Goal: Task Accomplishment & Management: Use online tool/utility

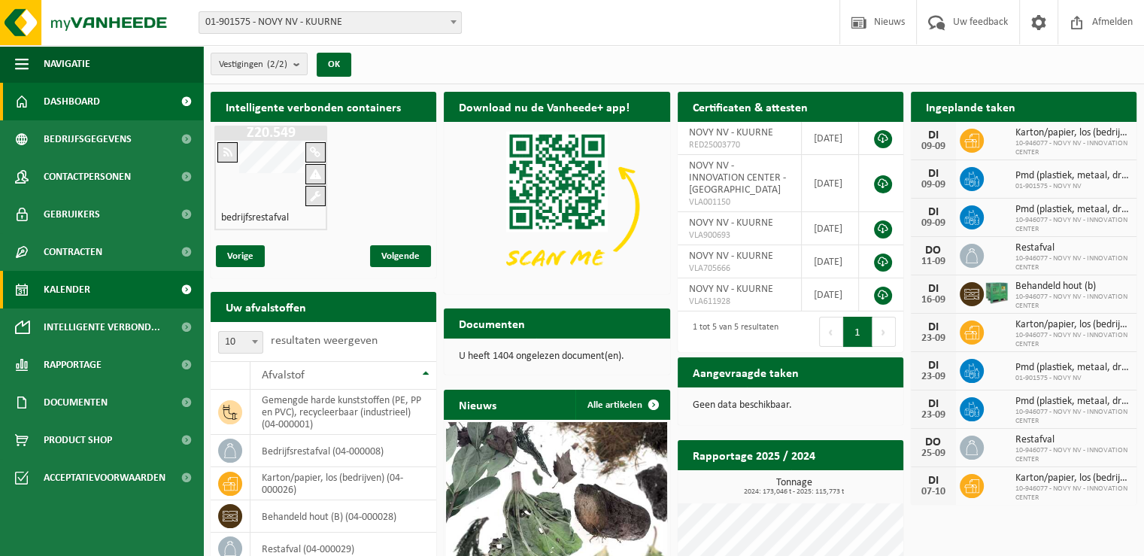
click at [117, 292] on link "Kalender" at bounding box center [101, 290] width 203 height 38
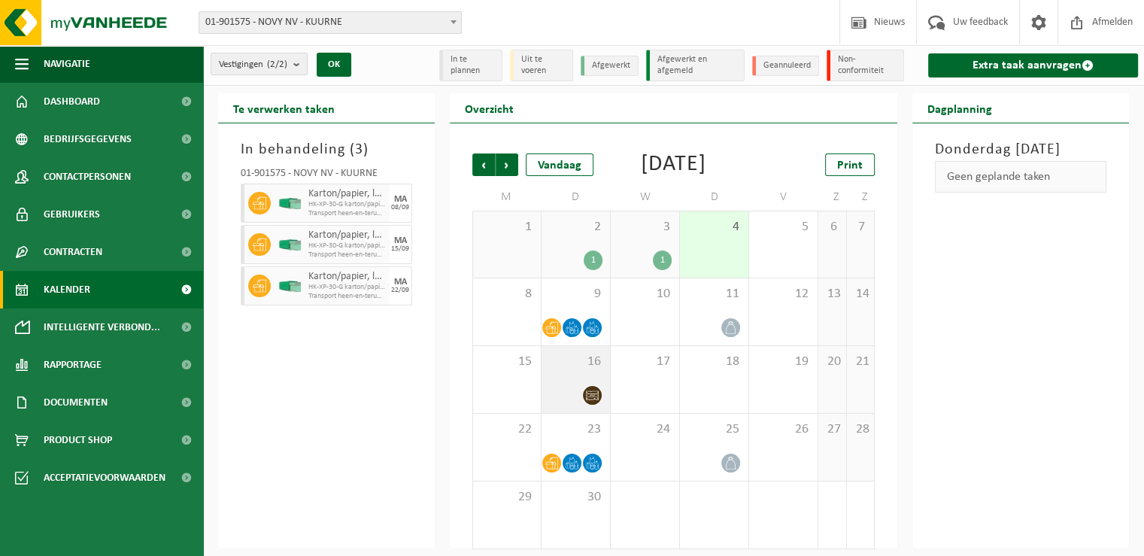
click at [576, 405] on div at bounding box center [575, 395] width 53 height 20
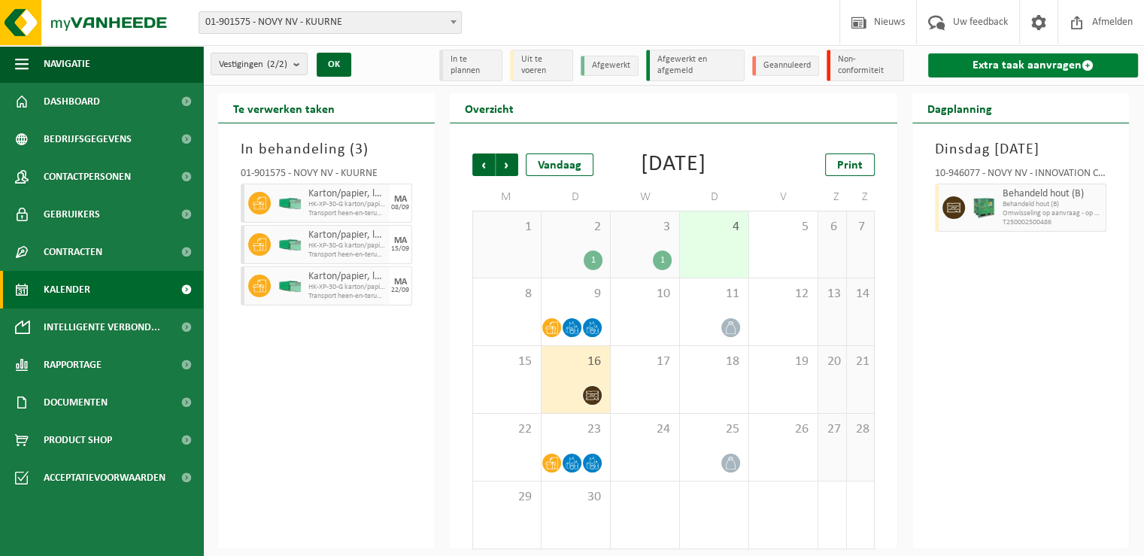
click at [1021, 62] on link "Extra taak aanvragen" at bounding box center [1033, 65] width 210 height 24
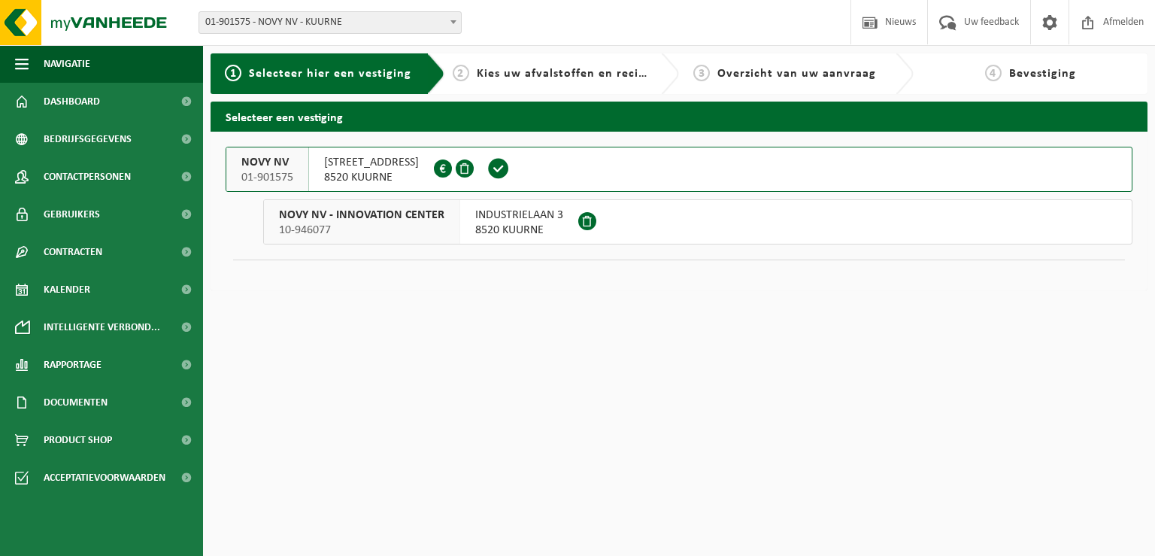
click at [343, 160] on span "NOORDLAAN 6" at bounding box center [371, 162] width 95 height 15
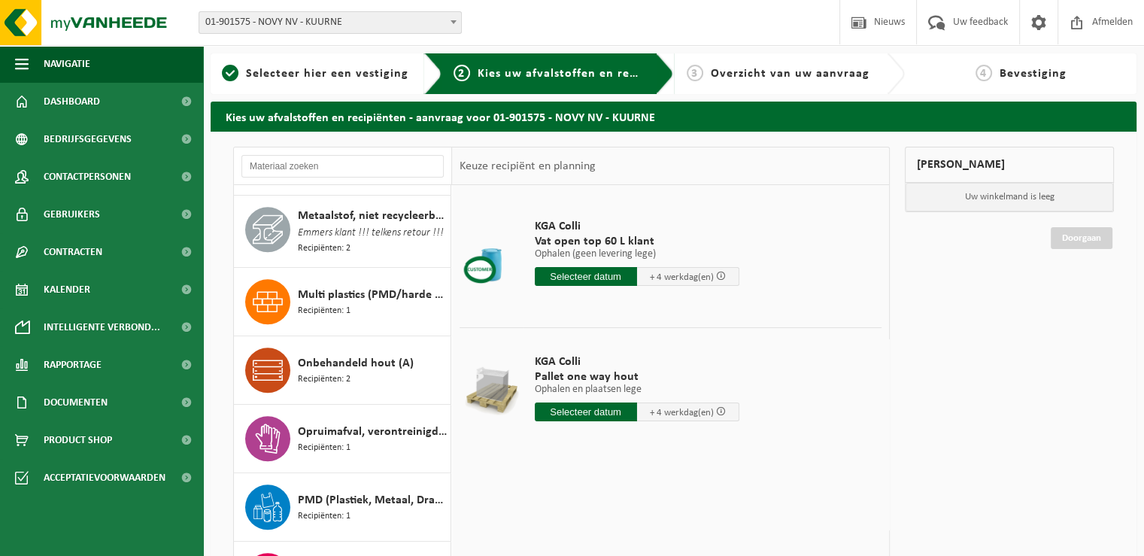
scroll to position [903, 0]
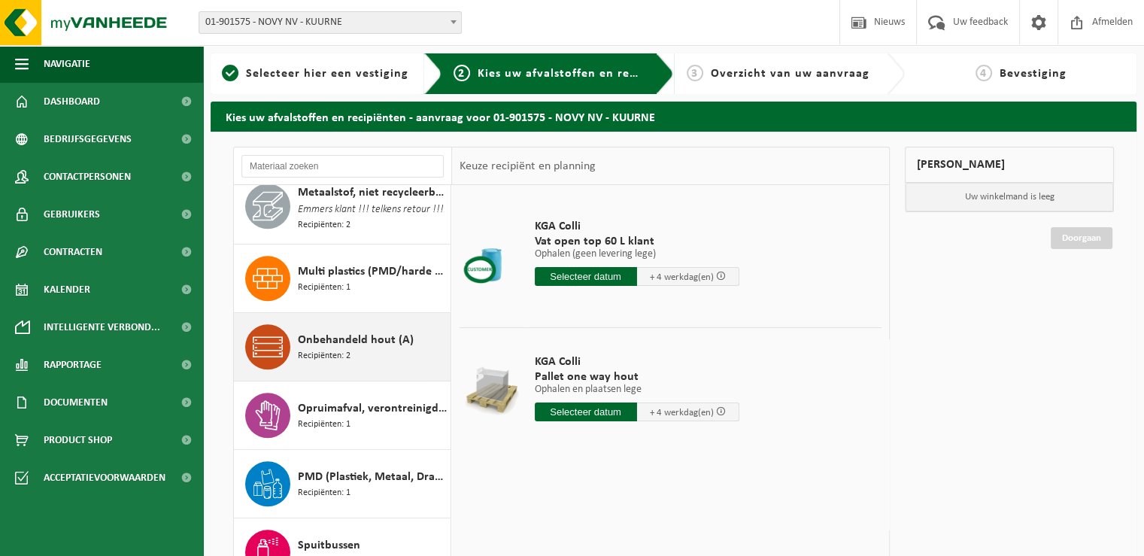
click at [358, 369] on div "Onbehandeld hout (A) Recipiënten: 2" at bounding box center [372, 346] width 149 height 45
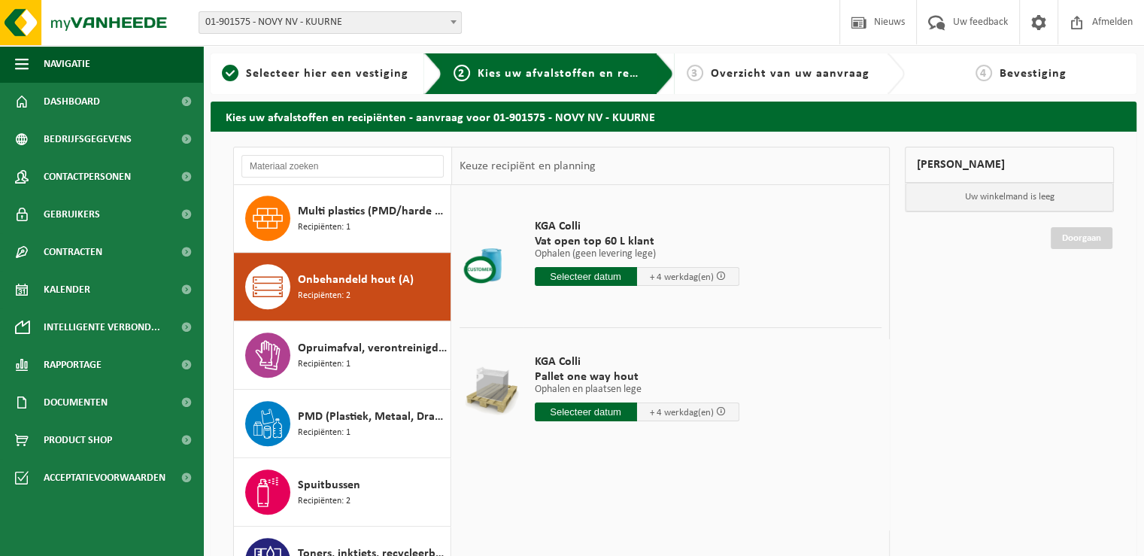
scroll to position [1040, 0]
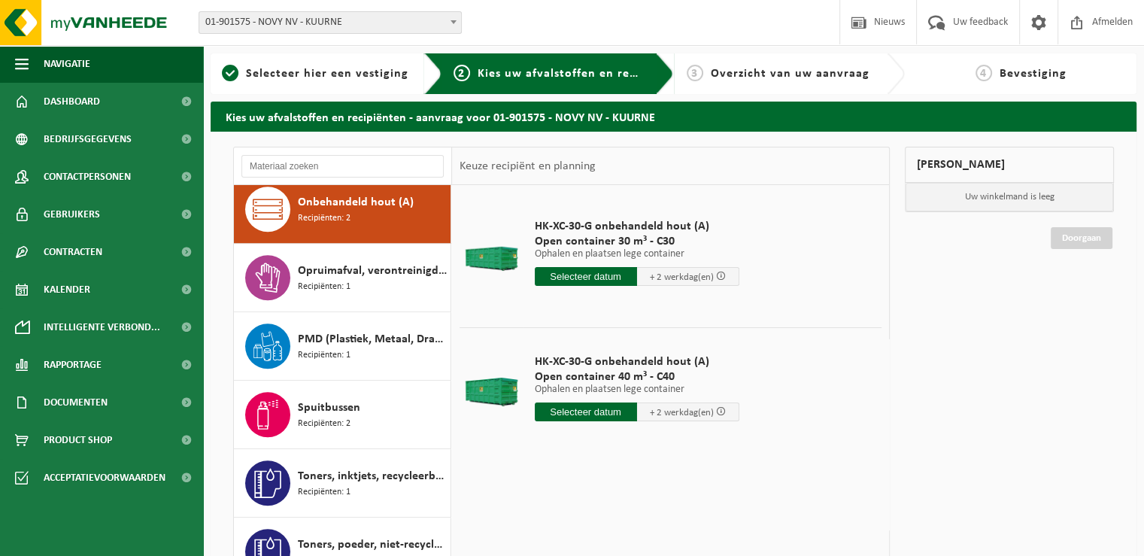
click at [590, 413] on input "text" at bounding box center [586, 411] width 102 height 19
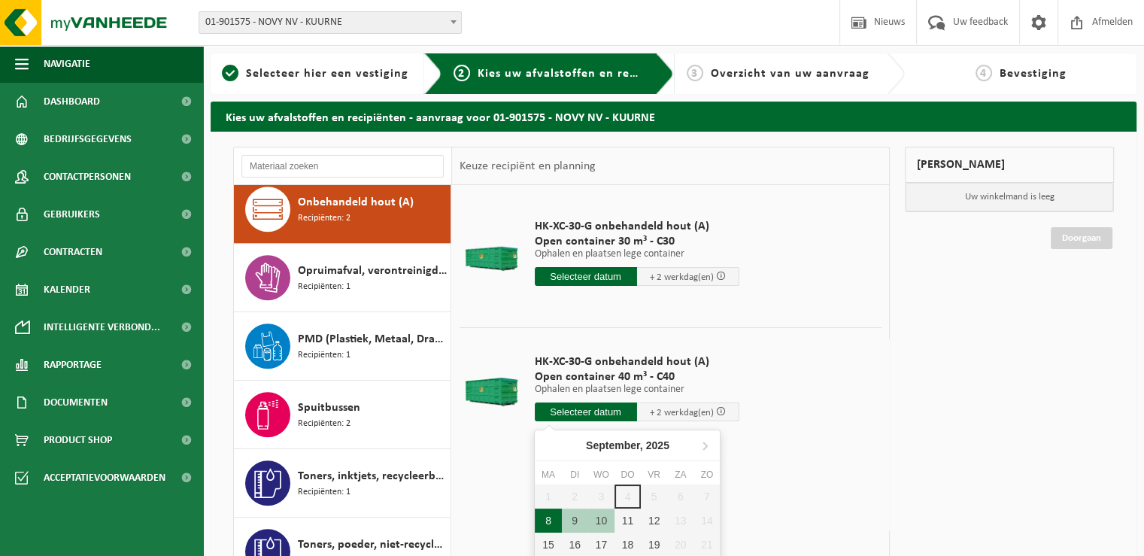
click at [548, 514] on div "8" at bounding box center [548, 520] width 26 height 24
type input "Van 2025-09-08"
type input "2025-09-08"
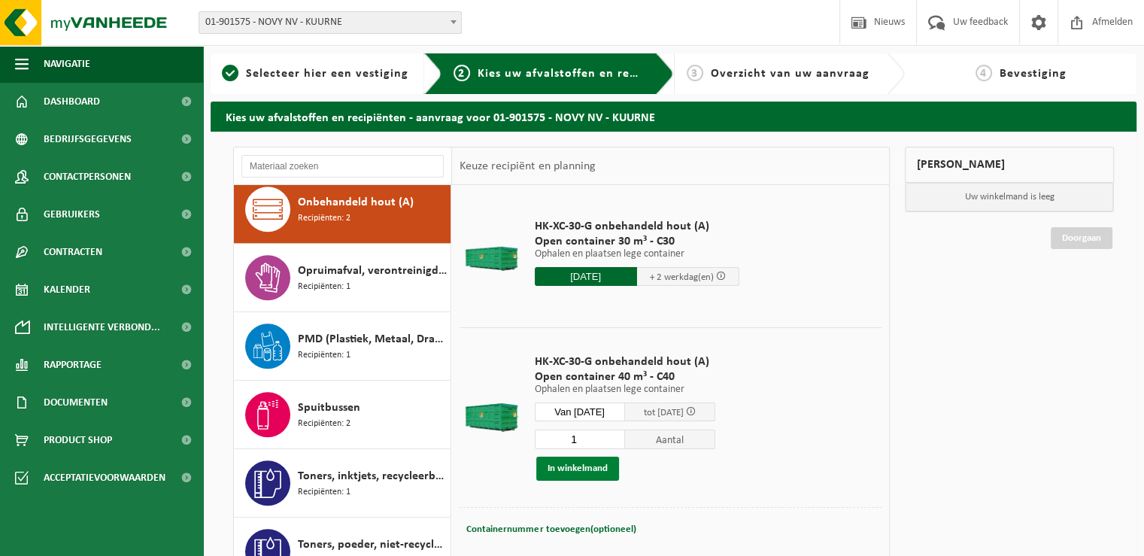
click at [578, 469] on button "In winkelmand" at bounding box center [577, 469] width 83 height 24
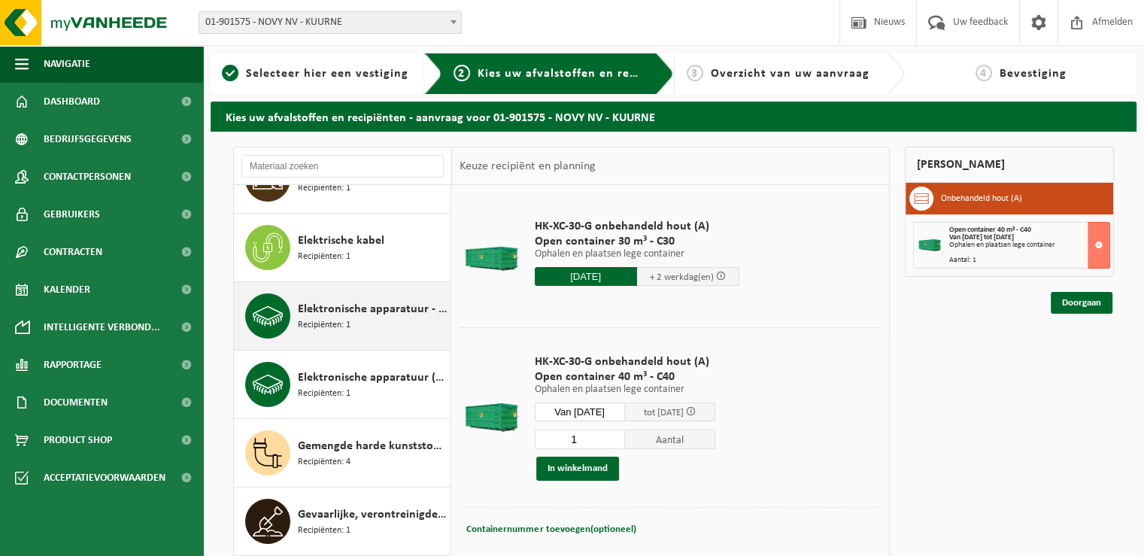
scroll to position [226, 0]
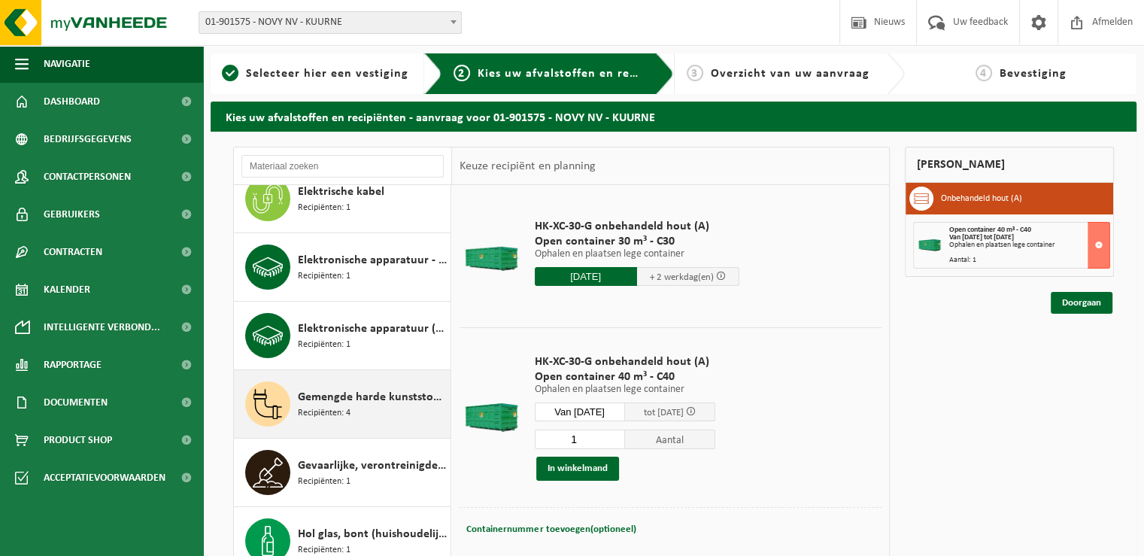
click at [409, 417] on div "Gemengde harde kunststoffen (PE, PP en PVC), recycleerbaar (industrieel) Recipi…" at bounding box center [372, 403] width 149 height 45
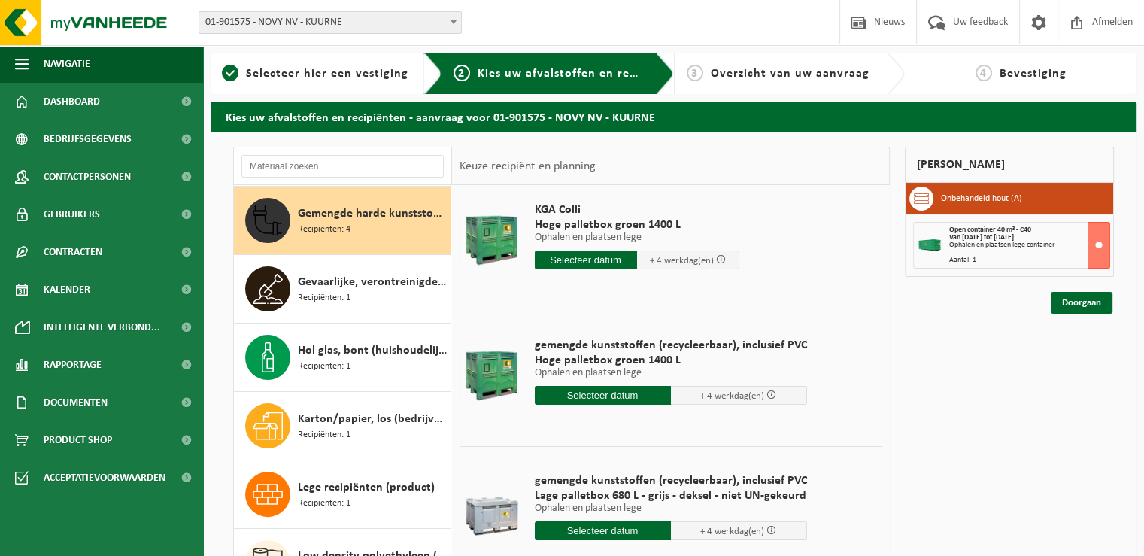
scroll to position [0, 0]
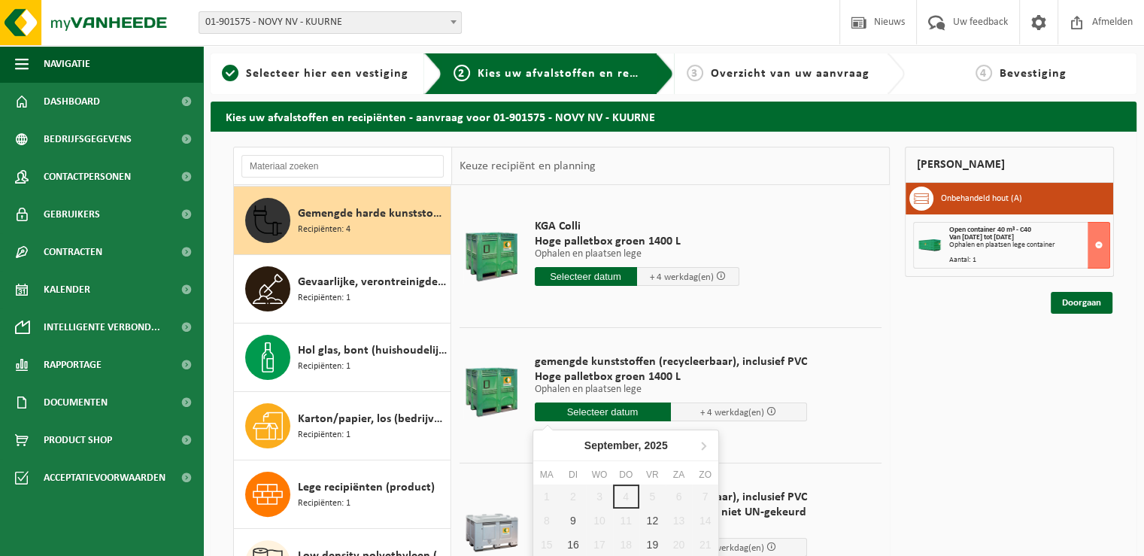
click at [610, 411] on input "text" at bounding box center [603, 411] width 136 height 19
click at [572, 531] on div "9" at bounding box center [573, 520] width 26 height 24
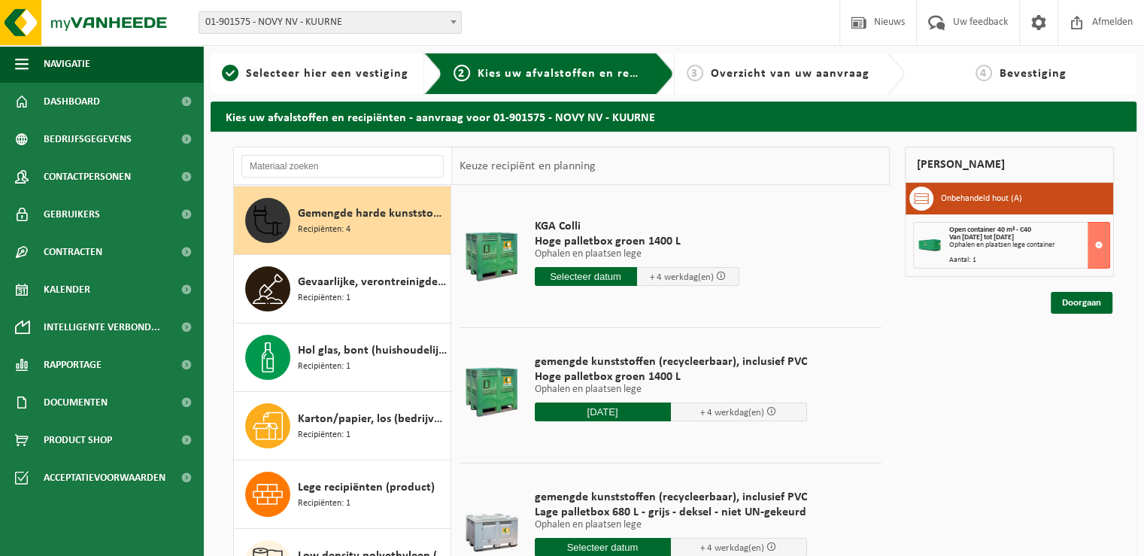
type input "Van 2025-09-09"
type input "2025-09-09"
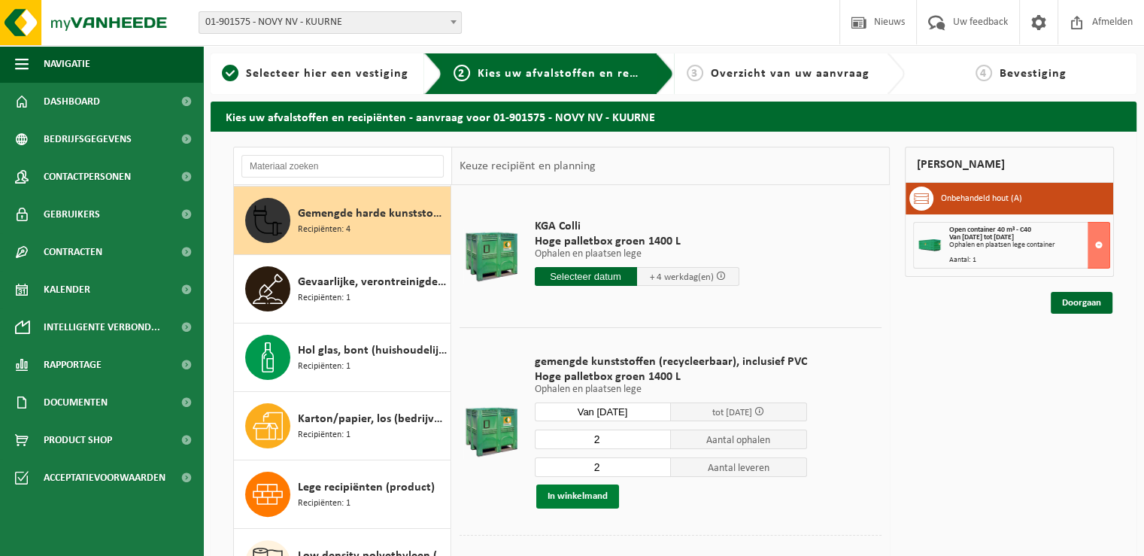
click at [590, 493] on button "In winkelmand" at bounding box center [577, 496] width 83 height 24
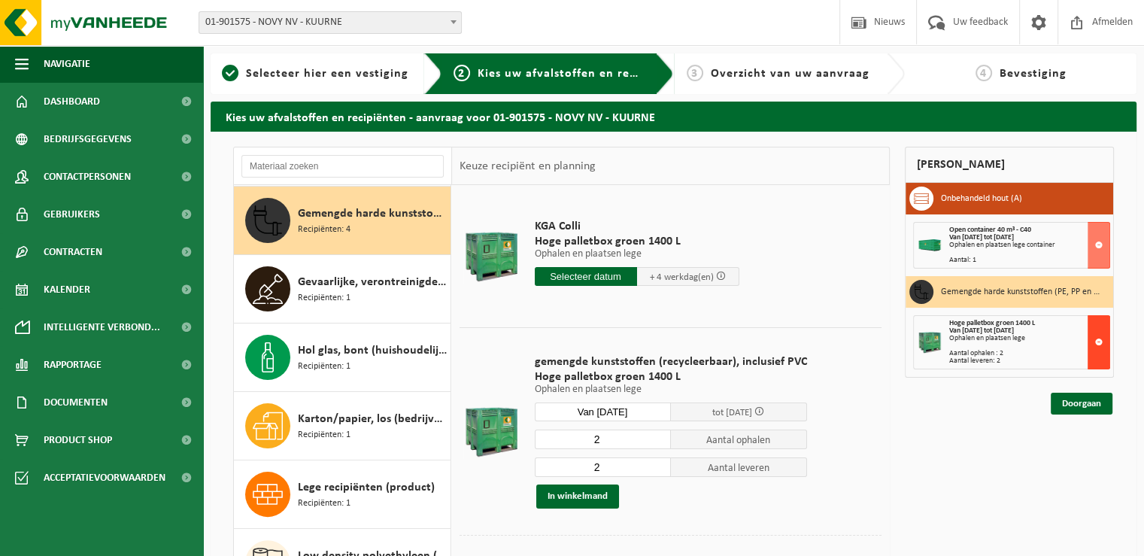
click at [1098, 342] on button at bounding box center [1099, 342] width 23 height 54
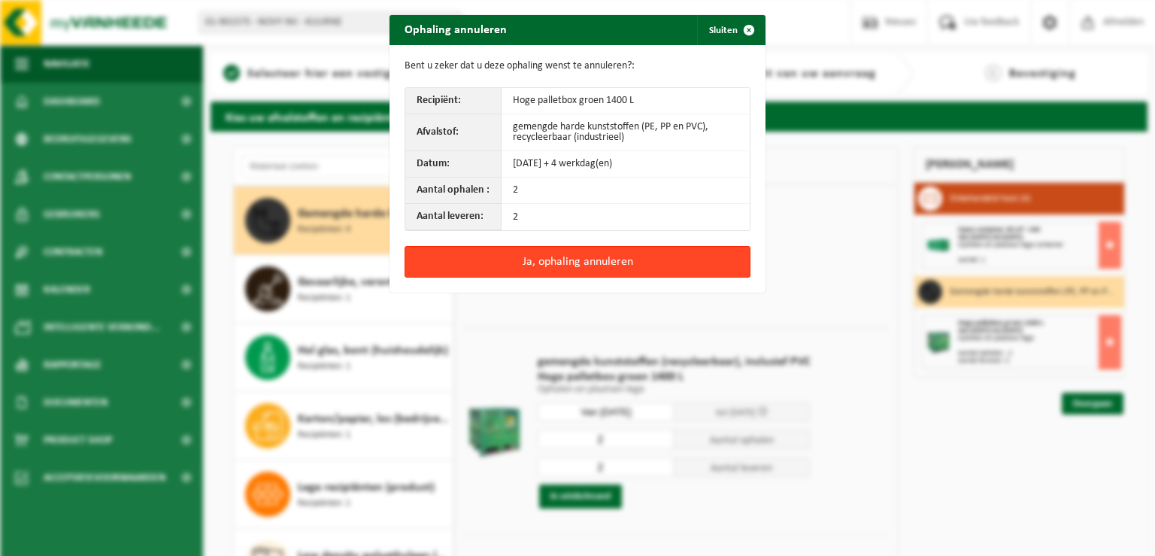
click at [642, 260] on button "Ja, ophaling annuleren" at bounding box center [578, 262] width 346 height 32
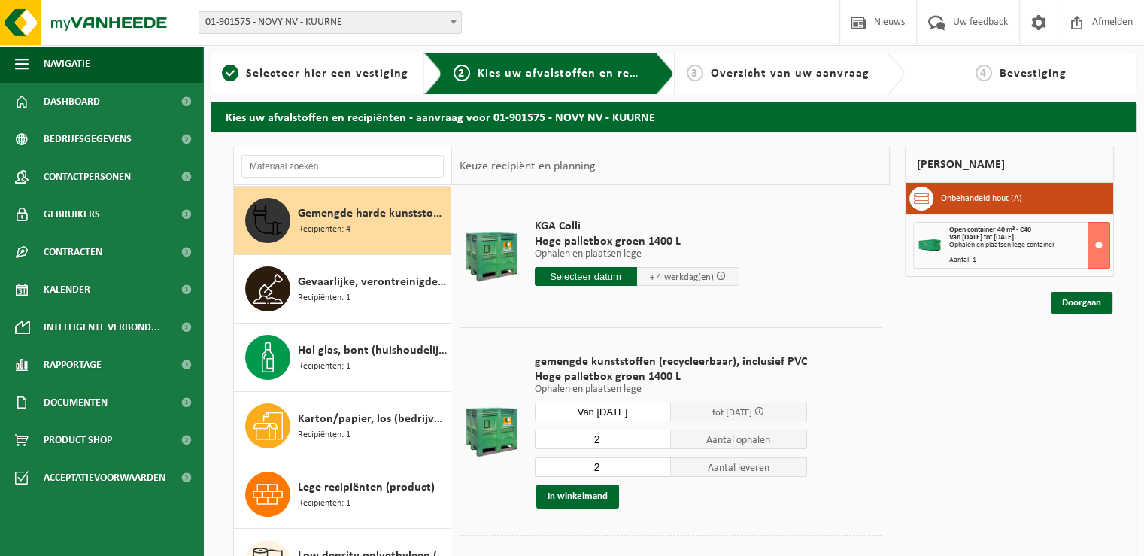
click at [637, 406] on input "Van 2025-09-09" at bounding box center [603, 411] width 136 height 19
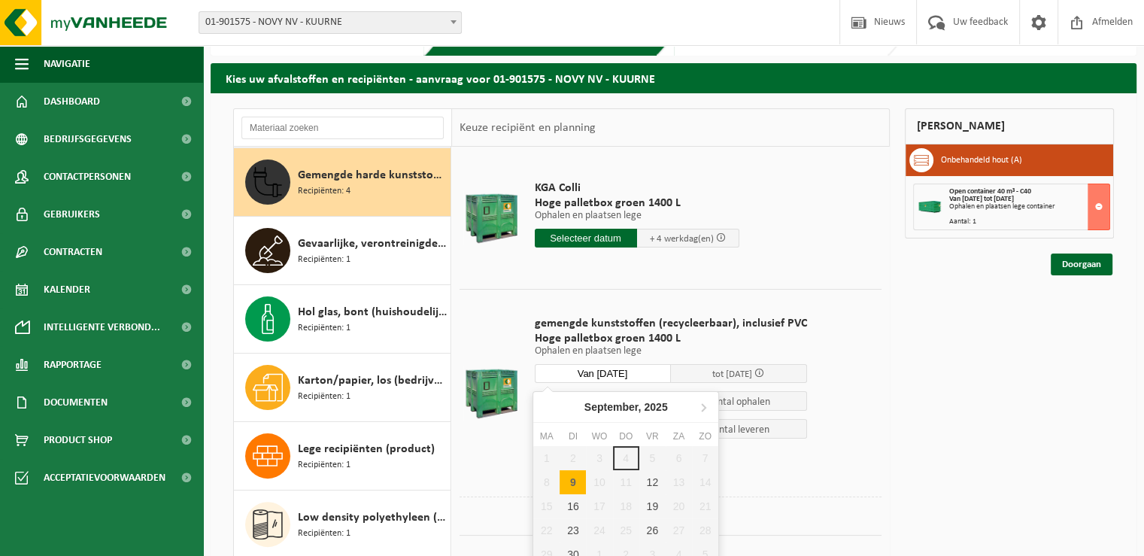
scroll to position [75, 0]
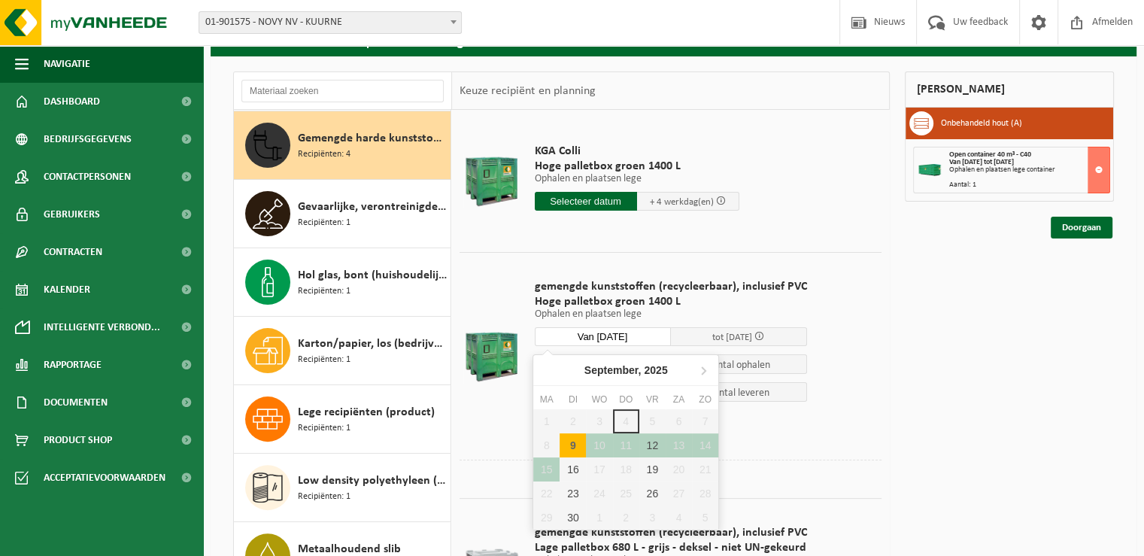
click at [573, 445] on div "9" at bounding box center [573, 445] width 26 height 24
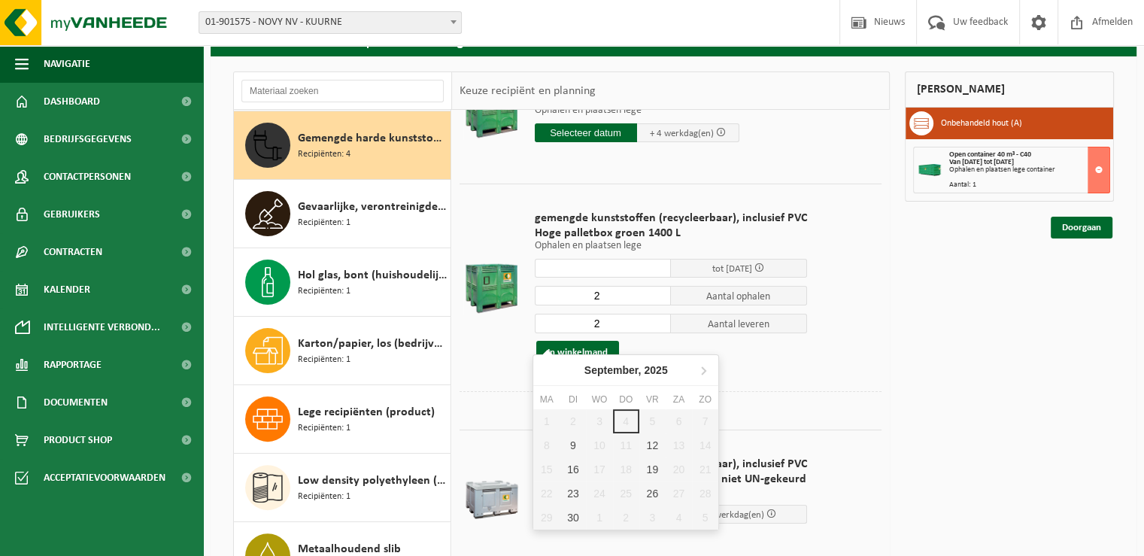
scroll to position [150, 0]
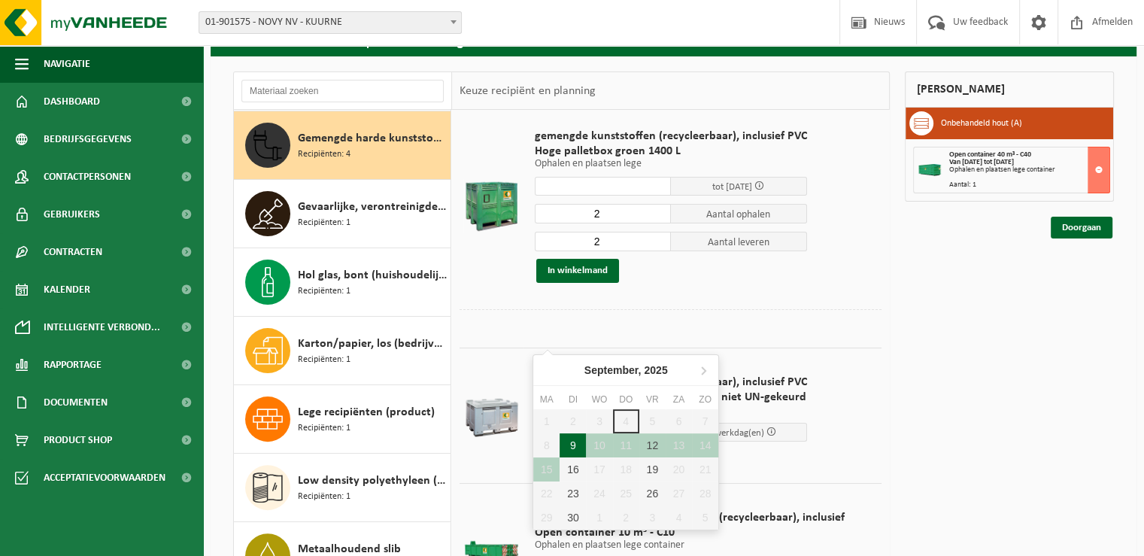
click at [571, 445] on div "9" at bounding box center [573, 445] width 26 height 24
type input "Van 2025-09-09"
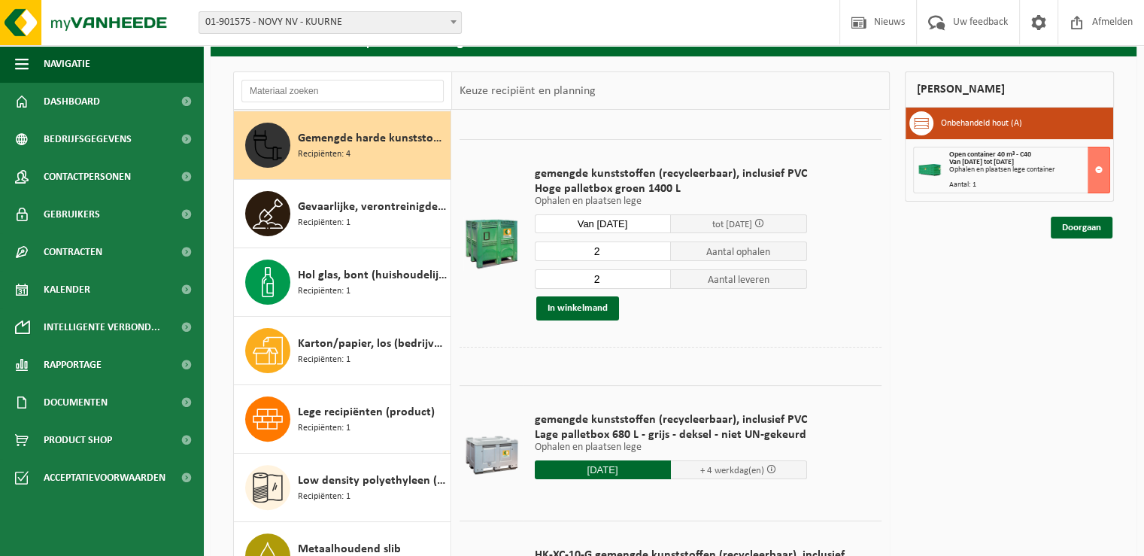
scroll to position [138, 0]
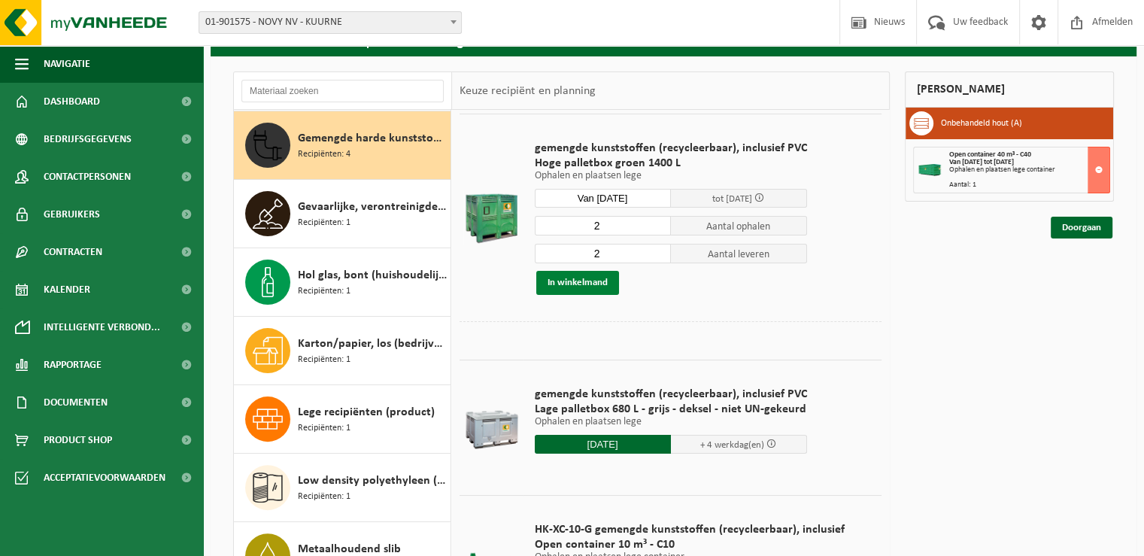
click at [584, 286] on button "In winkelmand" at bounding box center [577, 283] width 83 height 24
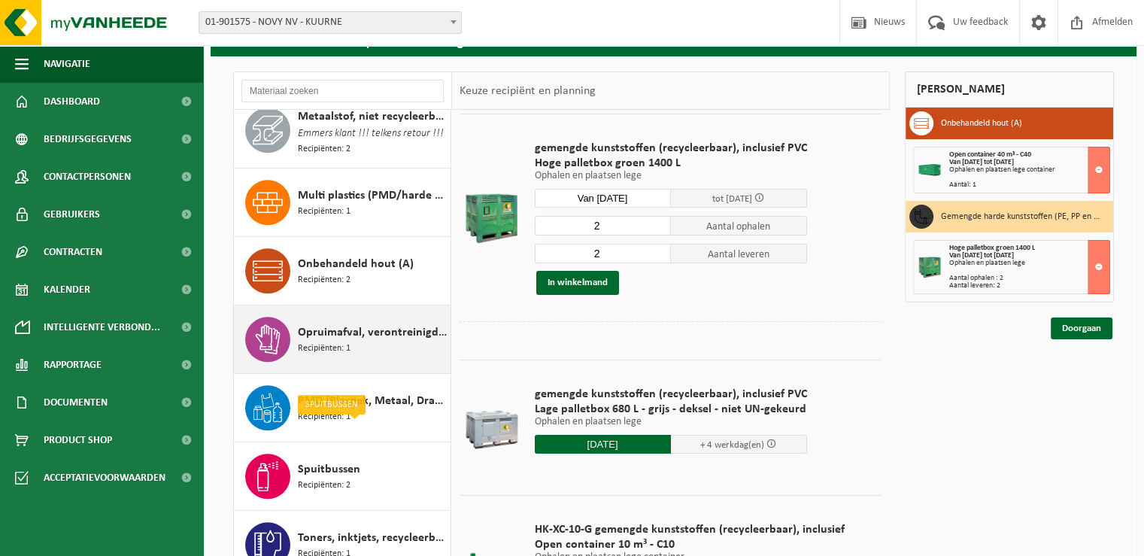
scroll to position [1054, 0]
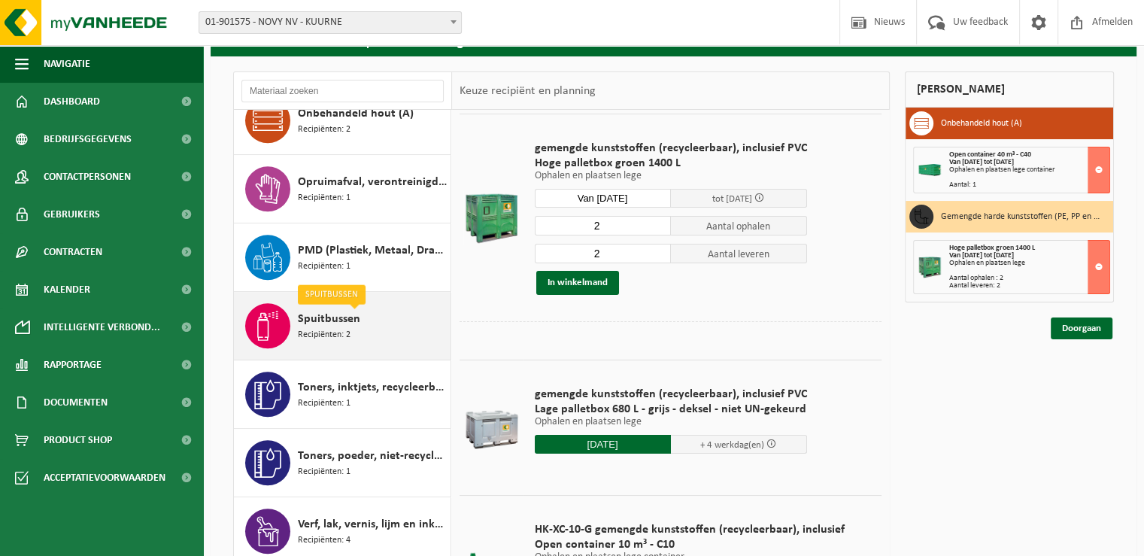
click at [390, 348] on div "Spuitbussen Recipiënten: 2" at bounding box center [372, 325] width 149 height 45
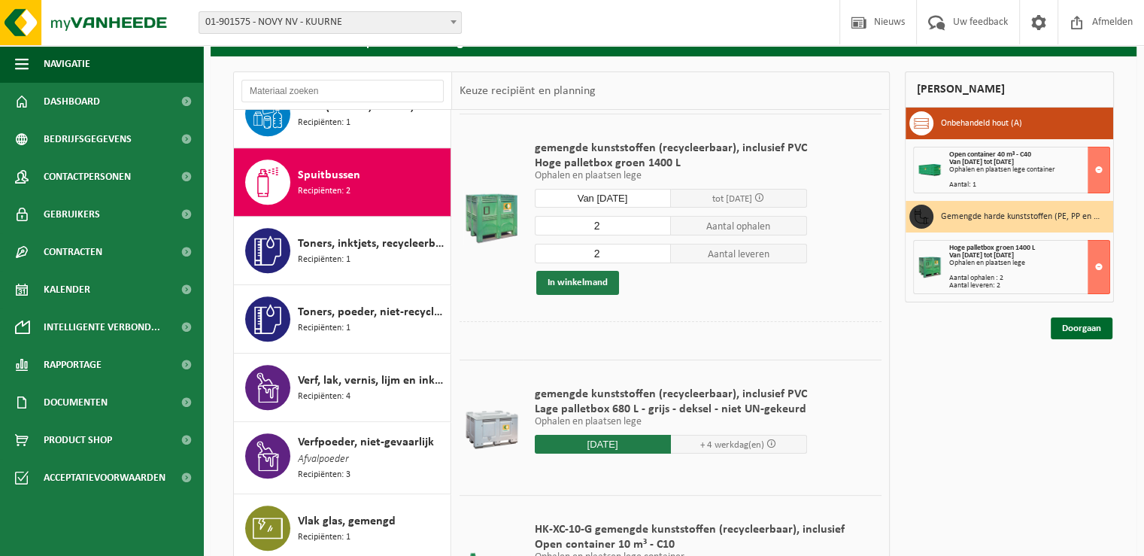
scroll to position [0, 0]
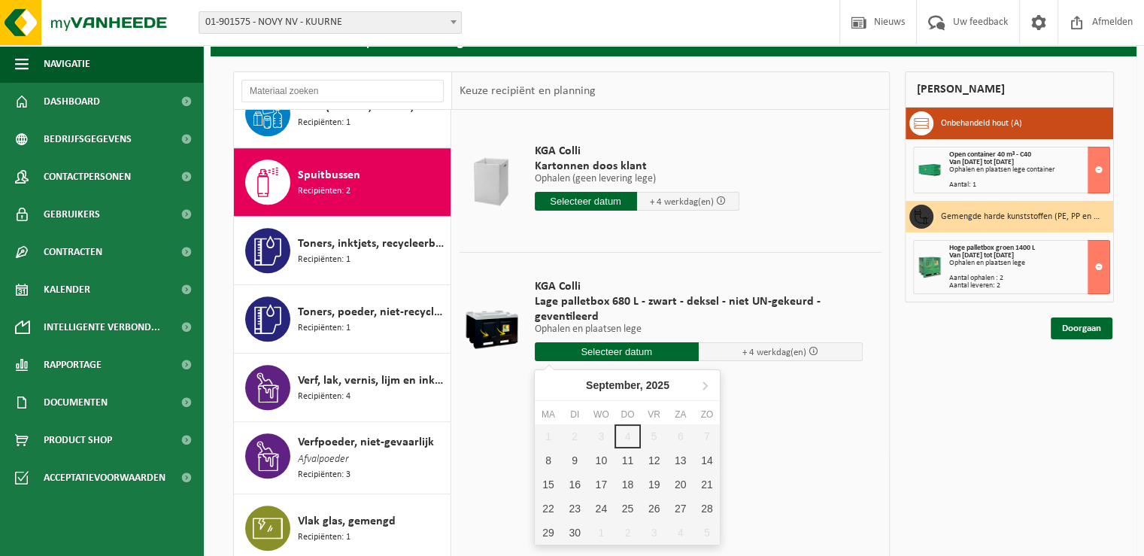
click at [610, 348] on input "text" at bounding box center [617, 351] width 164 height 19
click at [576, 460] on div "9" at bounding box center [575, 460] width 26 height 24
type input "Van 2025-09-09"
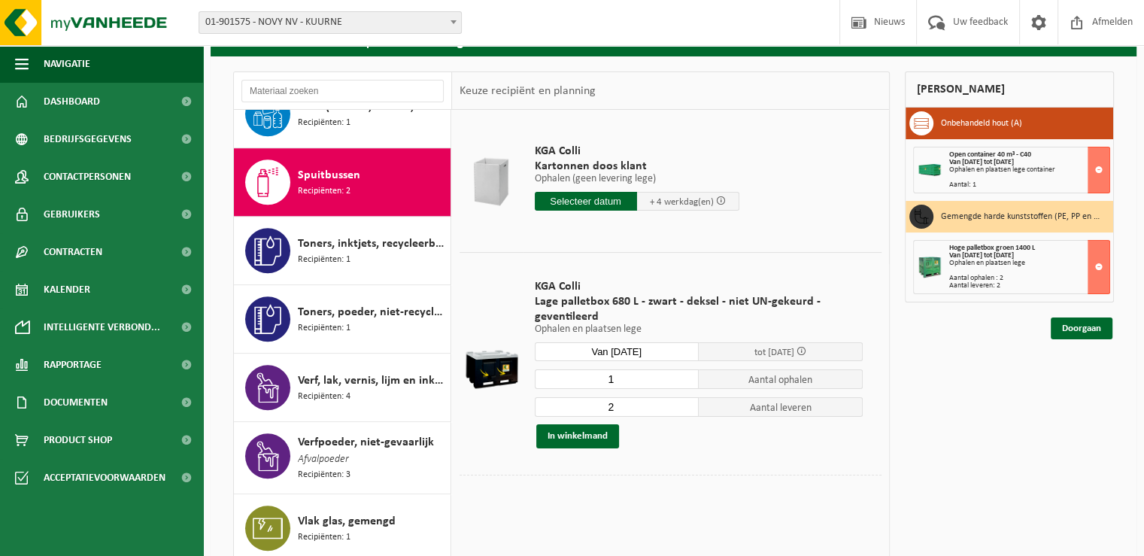
type input "1"
click at [687, 382] on input "1" at bounding box center [617, 379] width 164 height 20
click at [581, 435] on button "In winkelmand" at bounding box center [577, 436] width 83 height 24
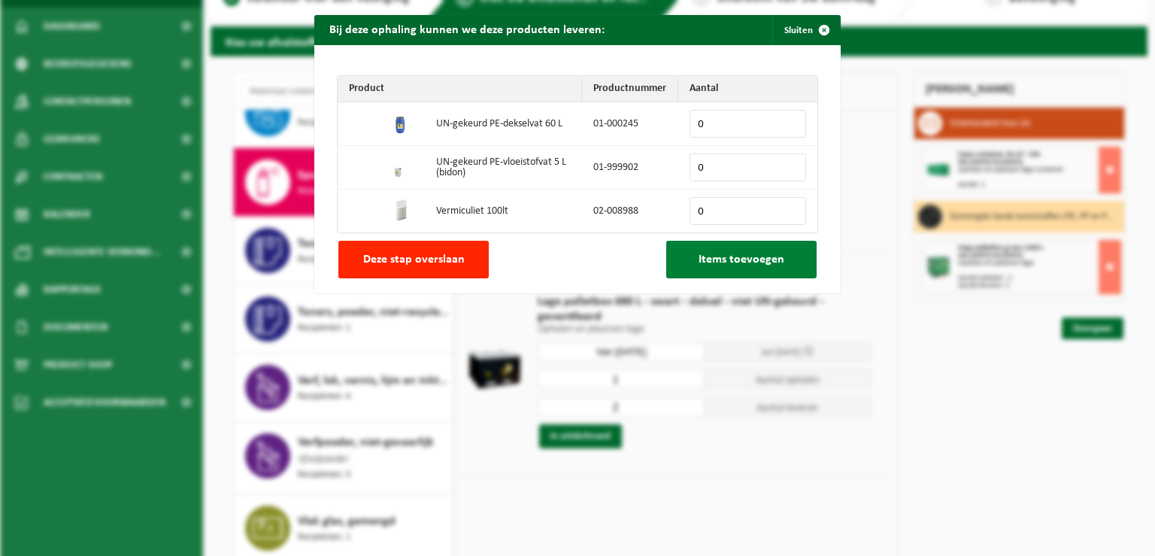
click at [741, 268] on button "Items toevoegen" at bounding box center [741, 260] width 150 height 38
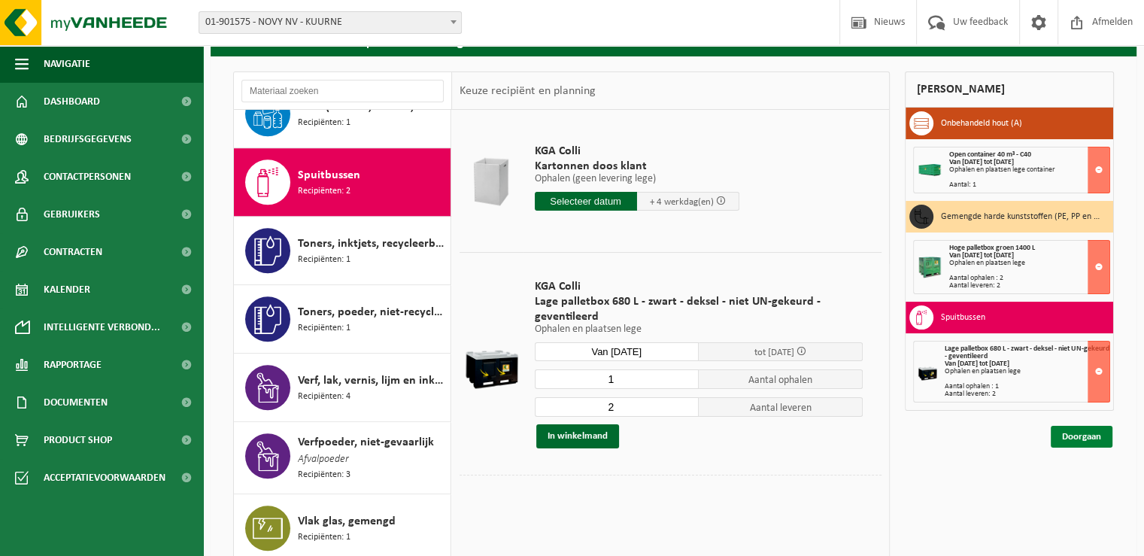
click at [1079, 434] on link "Doorgaan" at bounding box center [1082, 437] width 62 height 22
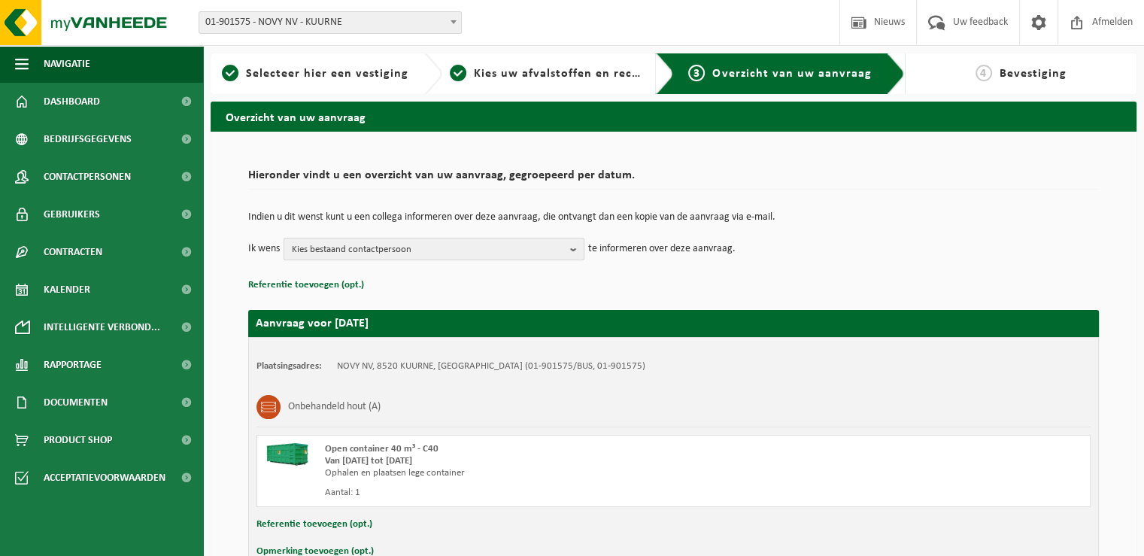
click at [569, 247] on button "Kies bestaand contactpersoon" at bounding box center [434, 249] width 301 height 23
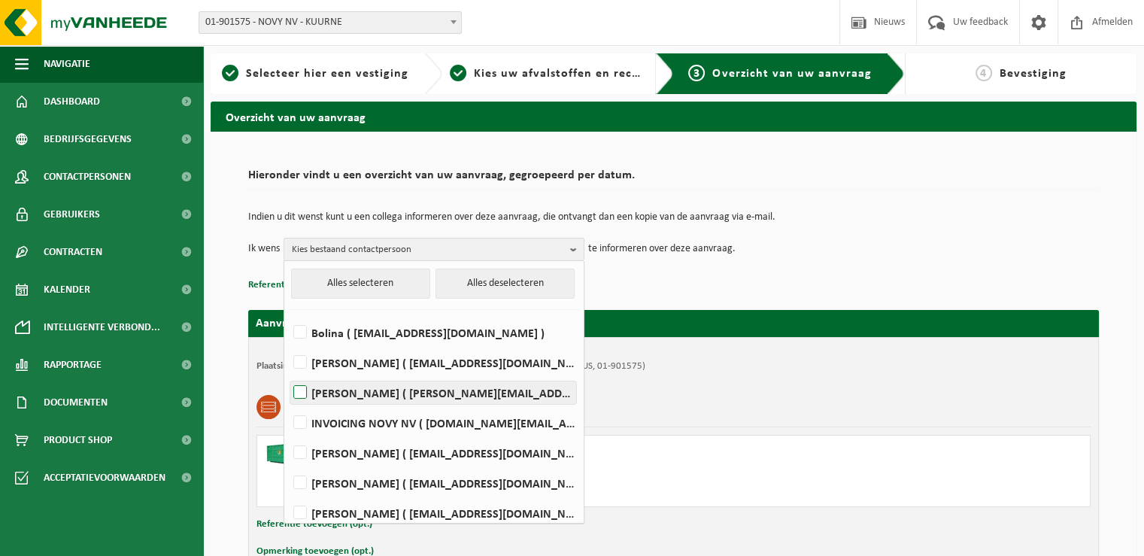
click at [521, 396] on label "David Lampaert ( david.lampaert@novy.com )" at bounding box center [433, 392] width 286 height 23
click at [288, 374] on input "David Lampaert ( david.lampaert@novy.com )" at bounding box center [287, 373] width 1 height 1
checkbox input "true"
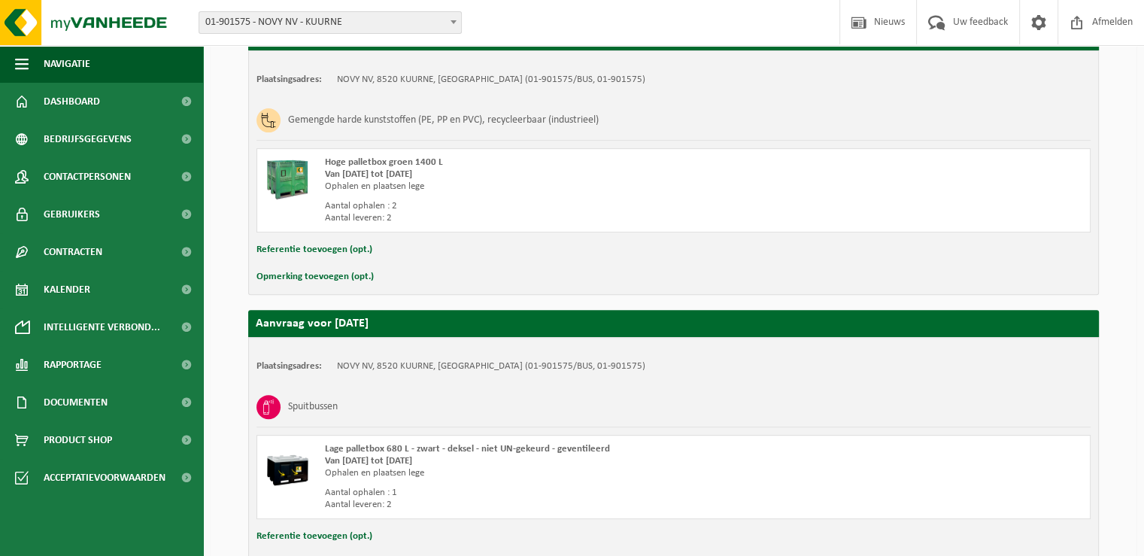
scroll to position [660, 0]
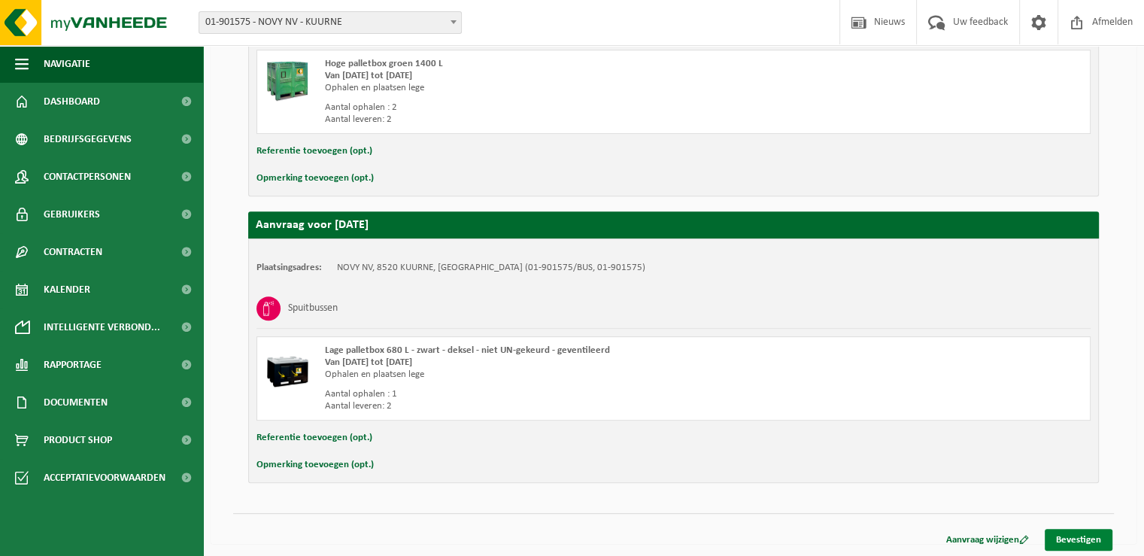
click at [1066, 533] on link "Bevestigen" at bounding box center [1079, 540] width 68 height 22
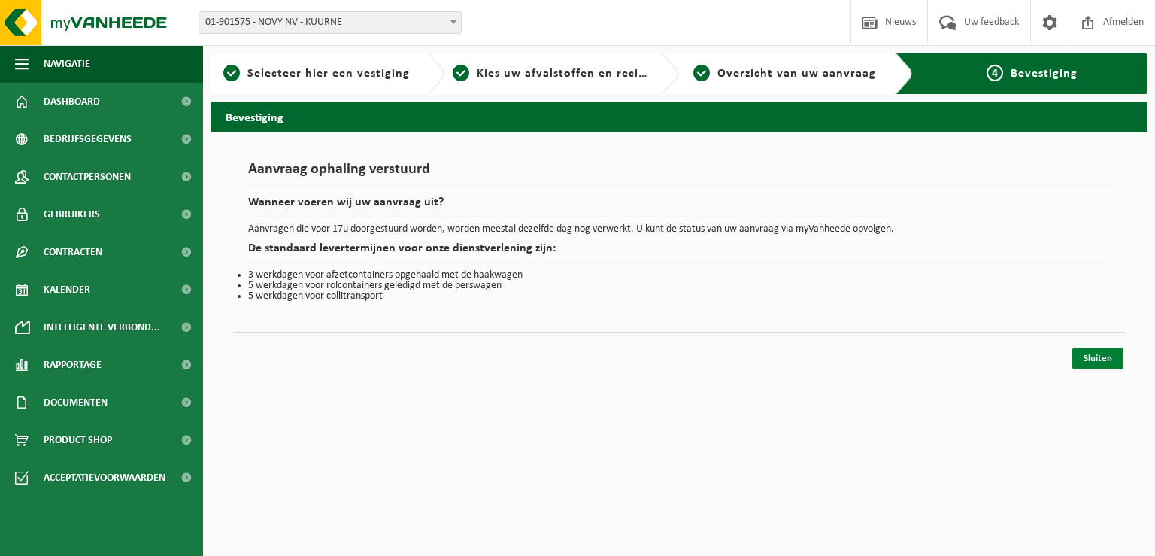
click at [1097, 354] on link "Sluiten" at bounding box center [1098, 359] width 51 height 22
